Goal: Find specific page/section: Find specific page/section

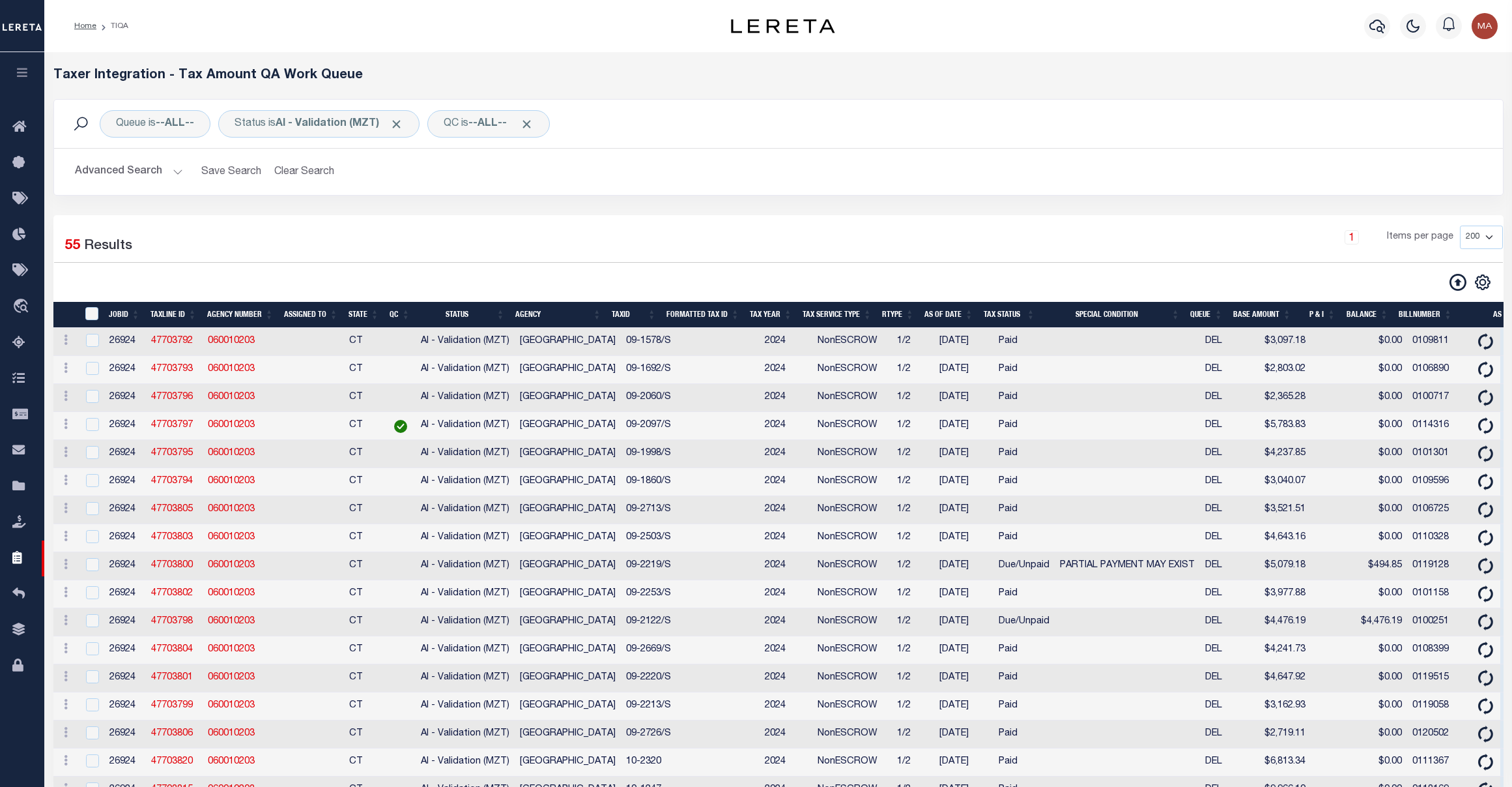
select select "200"
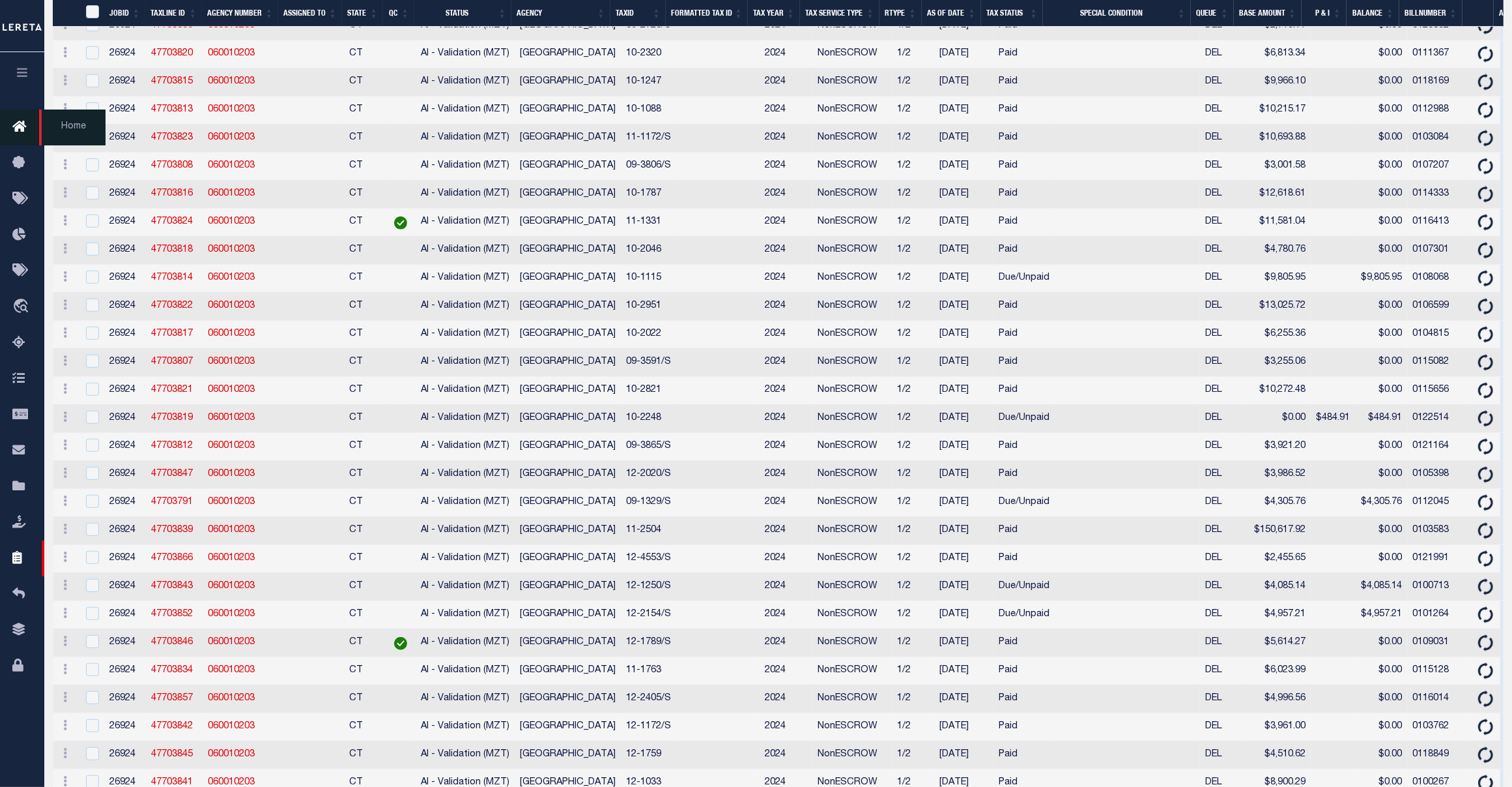
scroll to position [708, 0]
click at [22, 128] on icon at bounding box center [23, 127] width 21 height 16
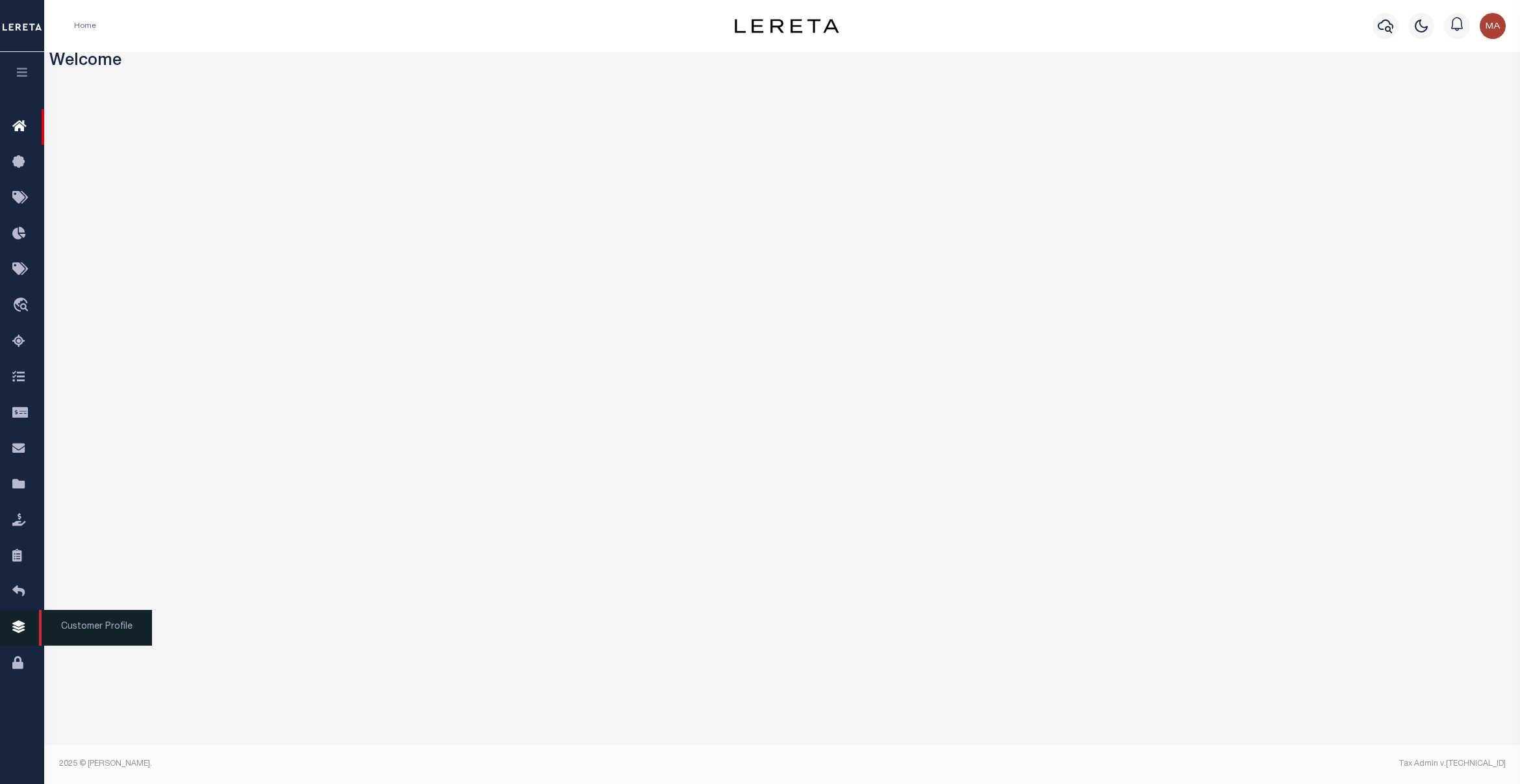
click at [23, 625] on link "Customer Profile" at bounding box center [22, 627] width 44 height 35
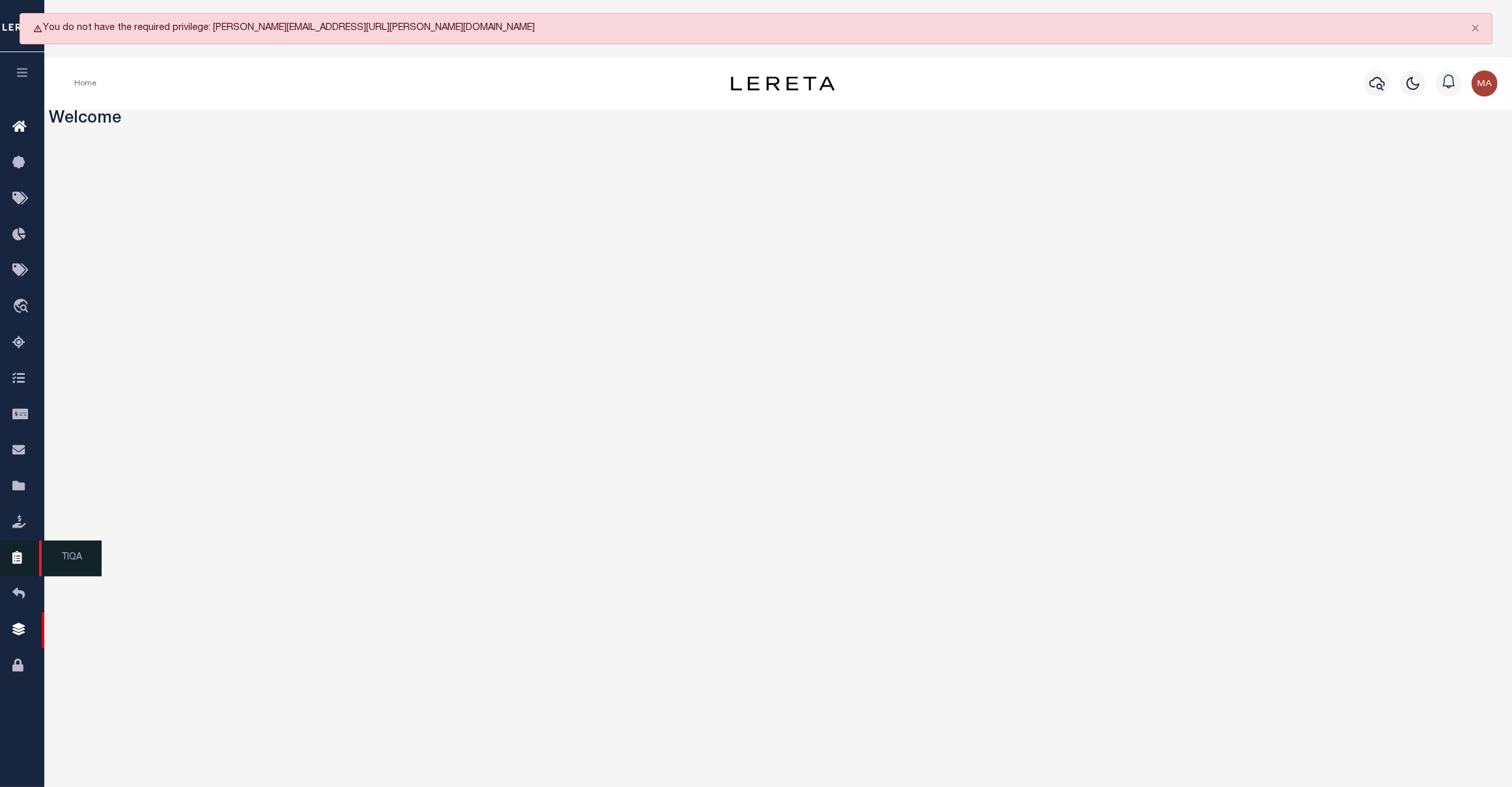
click at [9, 562] on link "TIQA" at bounding box center [22, 558] width 44 height 36
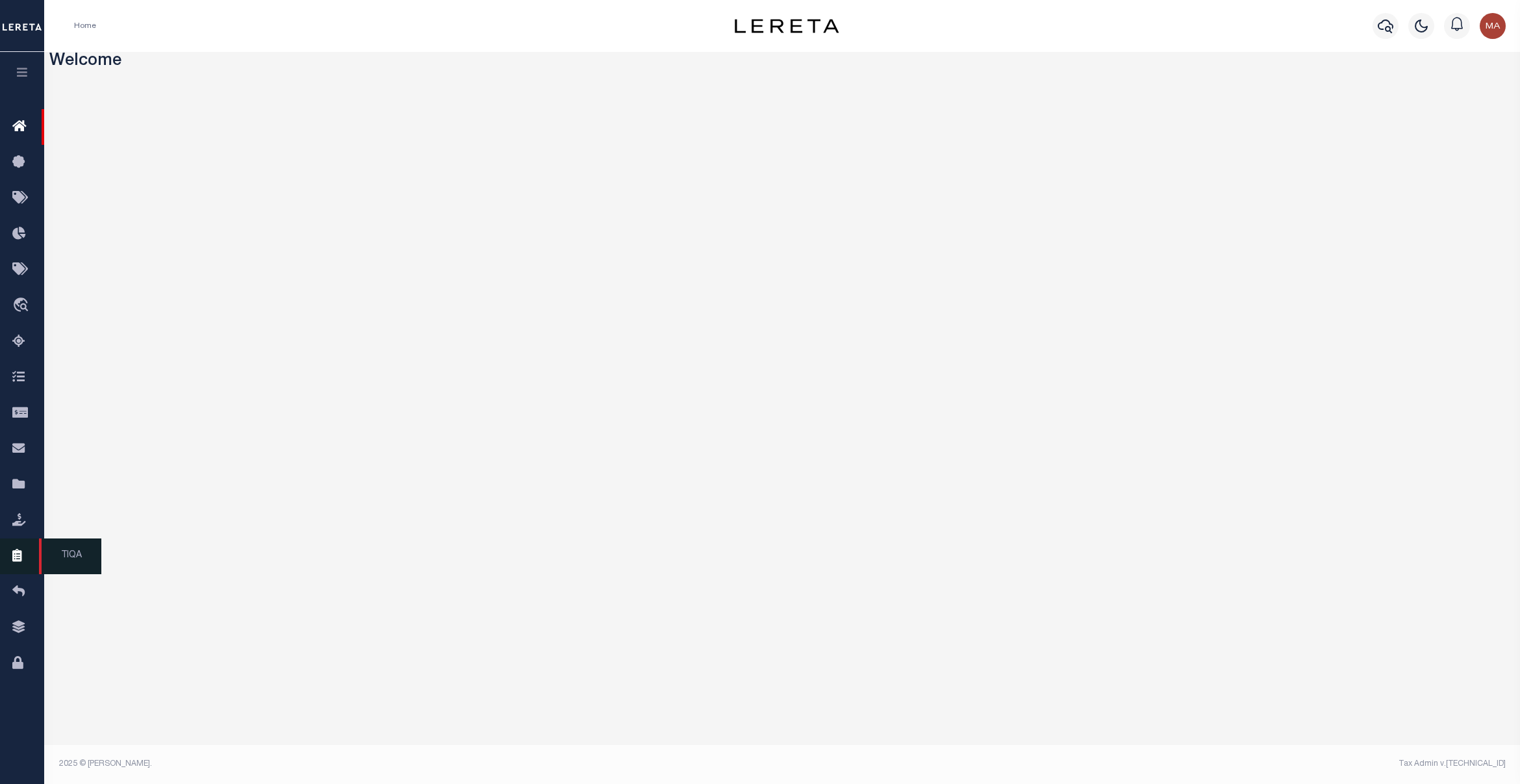
click at [31, 564] on icon at bounding box center [23, 556] width 21 height 16
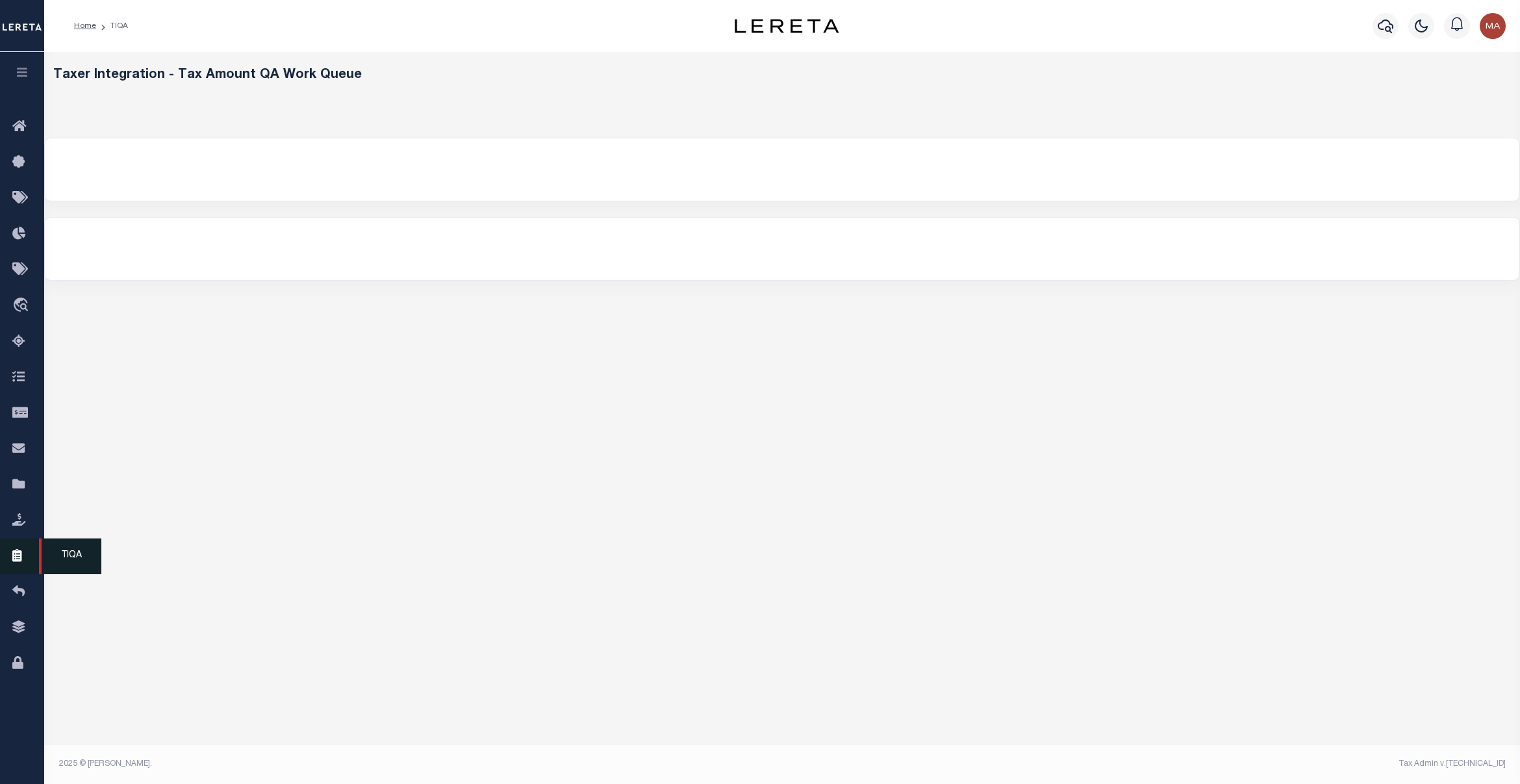
select select "200"
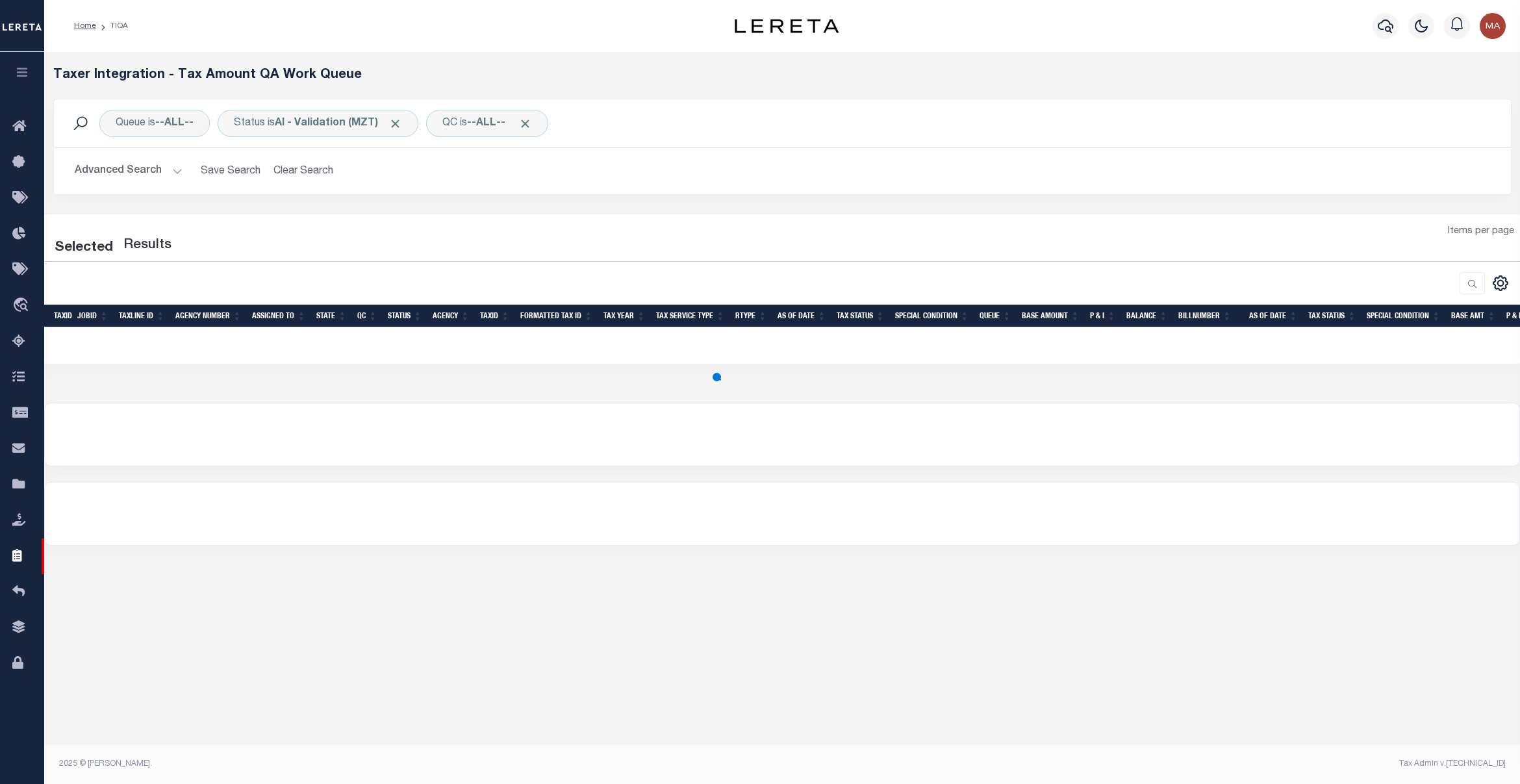
select select "200"
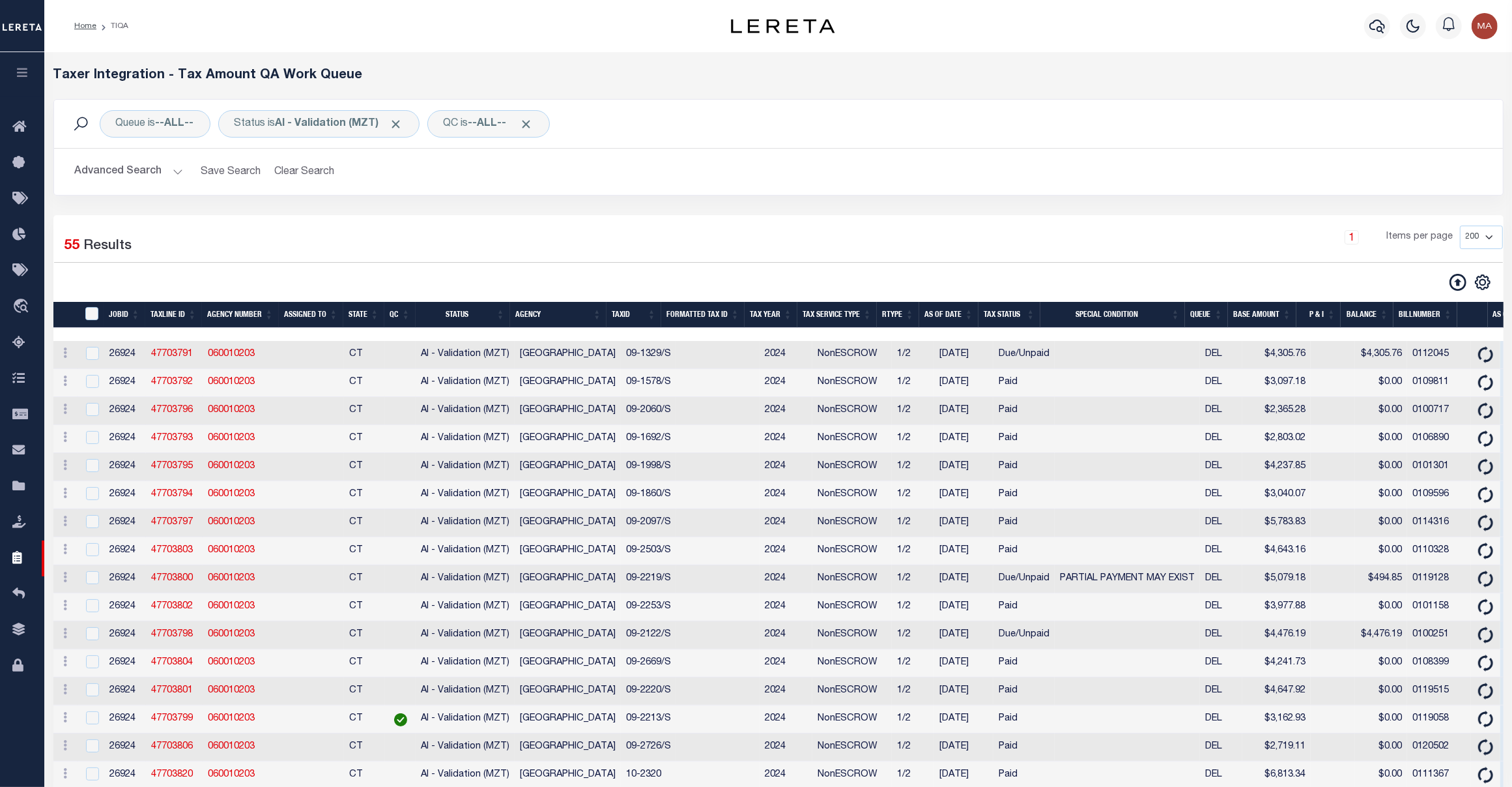
click at [144, 168] on button "Advanced Search" at bounding box center [129, 172] width 108 height 26
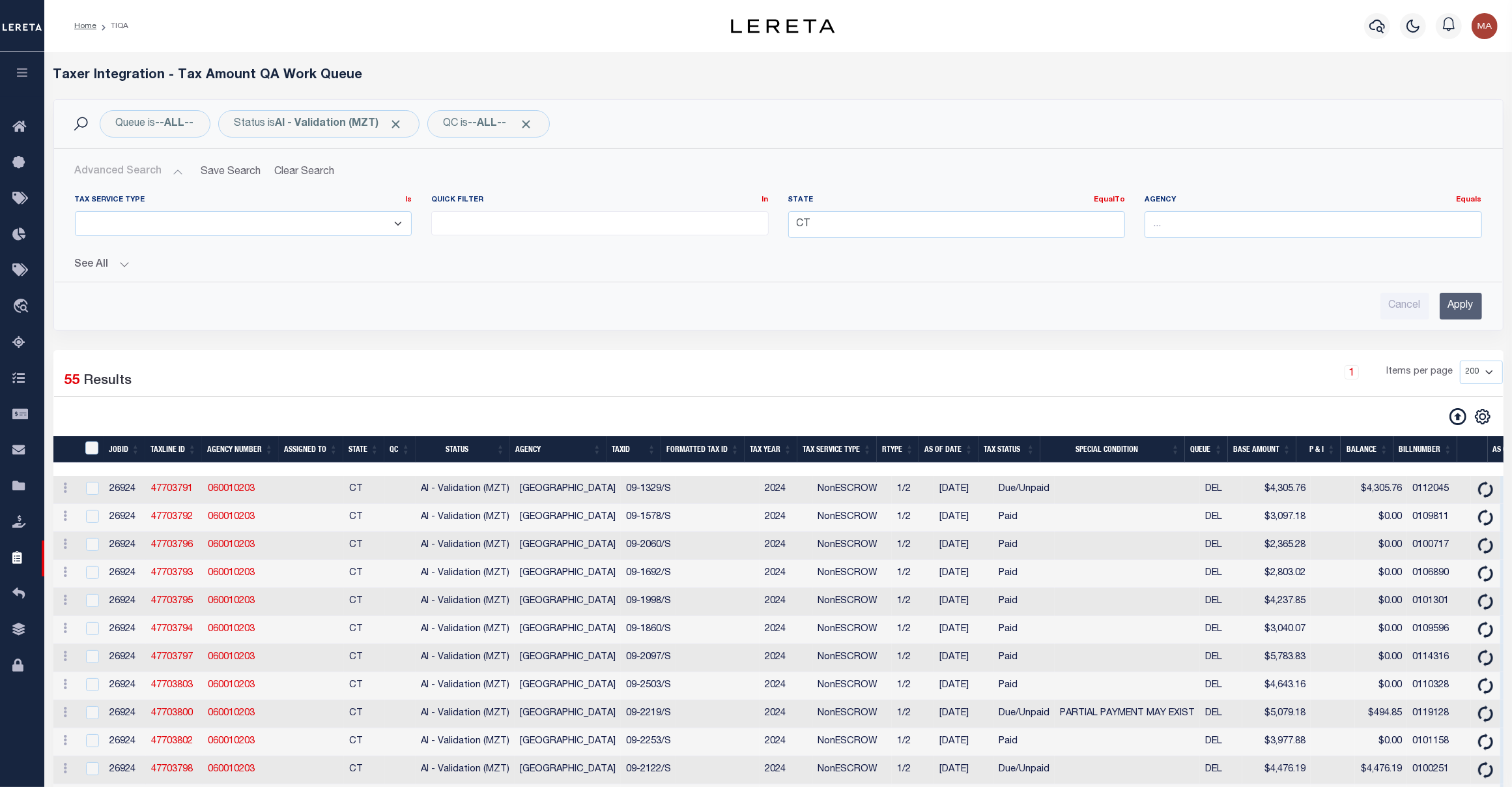
click at [1460, 308] on input "Apply" at bounding box center [1461, 306] width 42 height 27
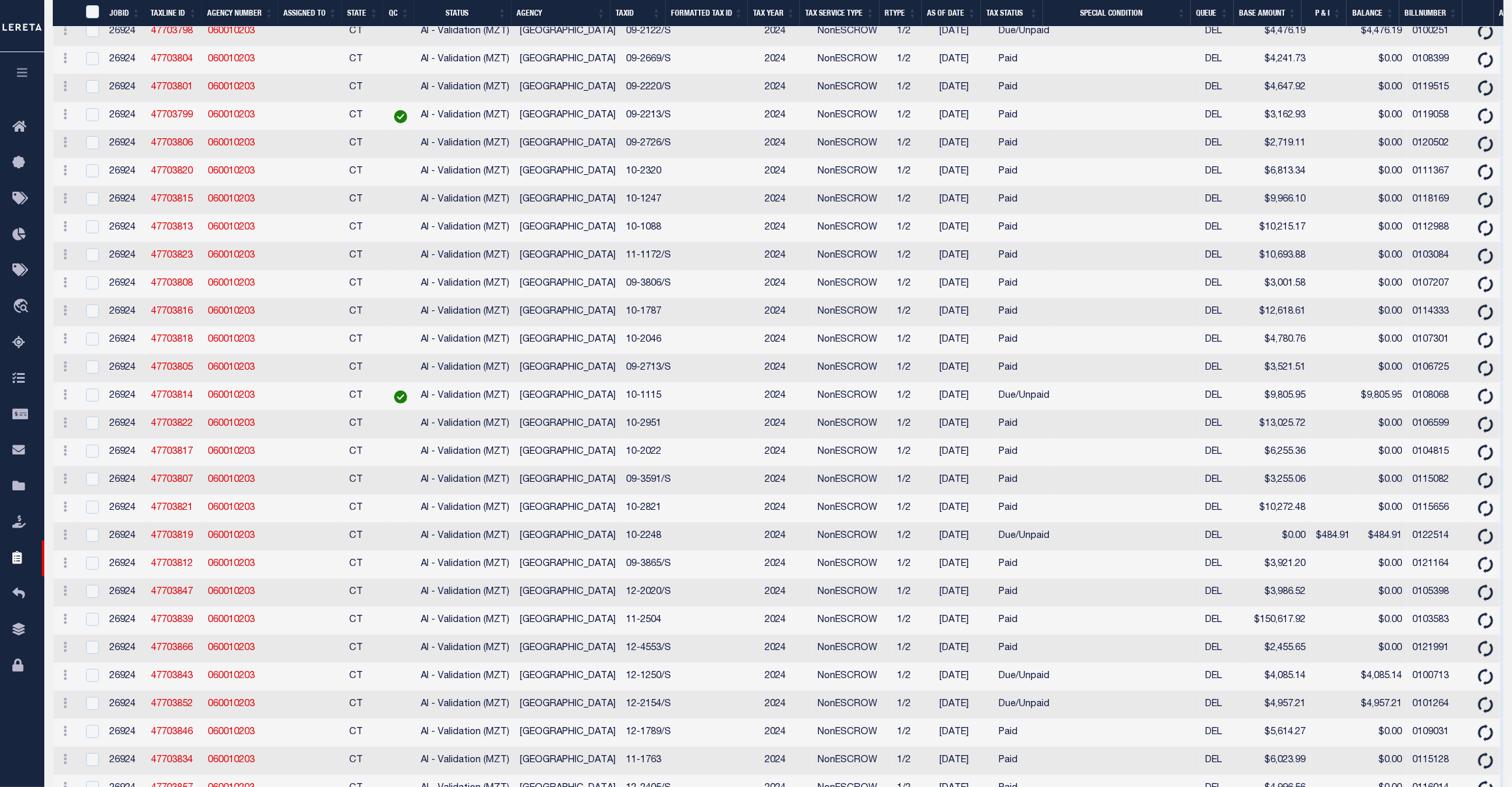
scroll to position [708, 0]
